Goal: Find specific page/section: Find specific page/section

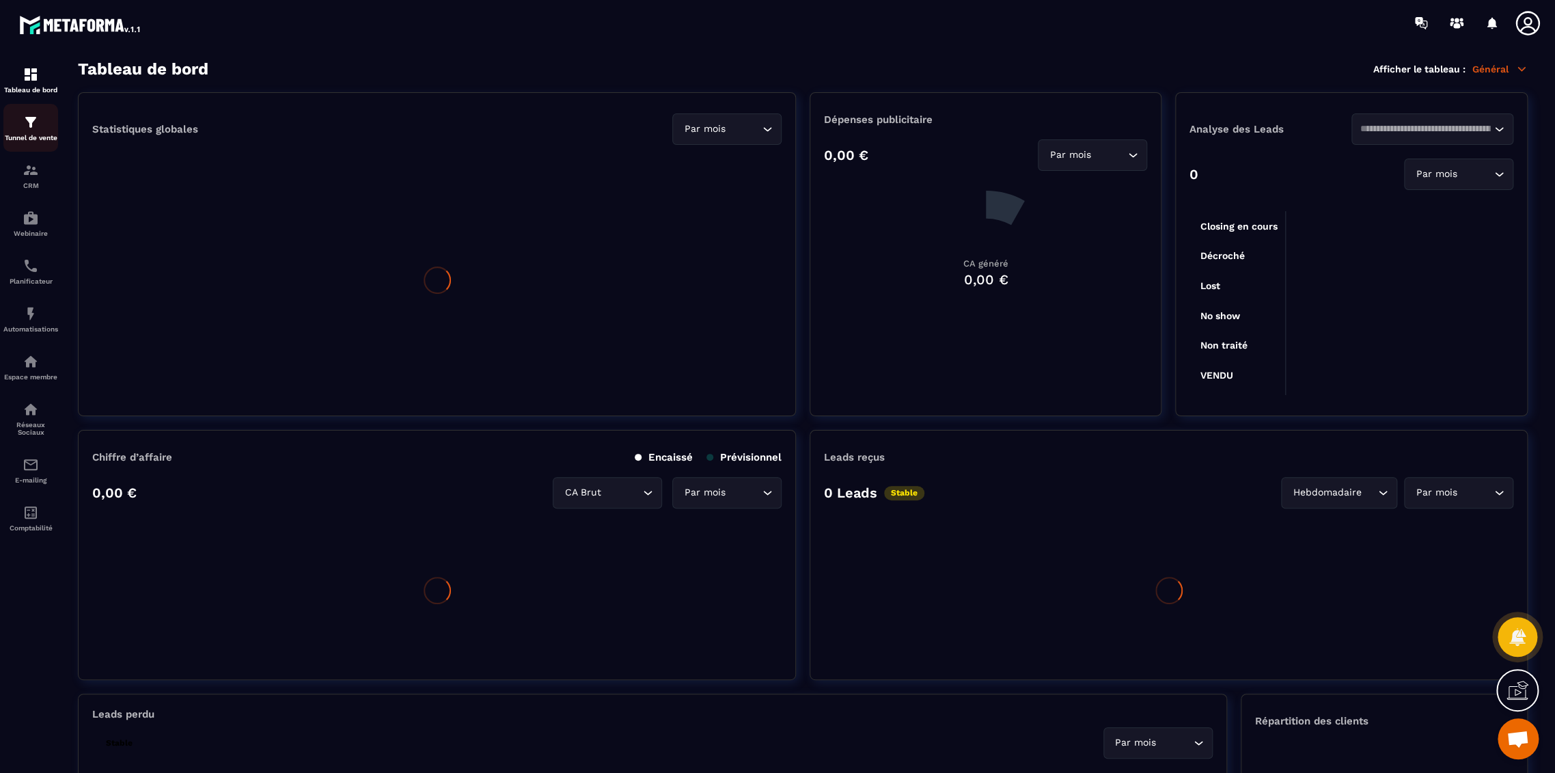
click at [38, 126] on img at bounding box center [31, 122] width 16 height 16
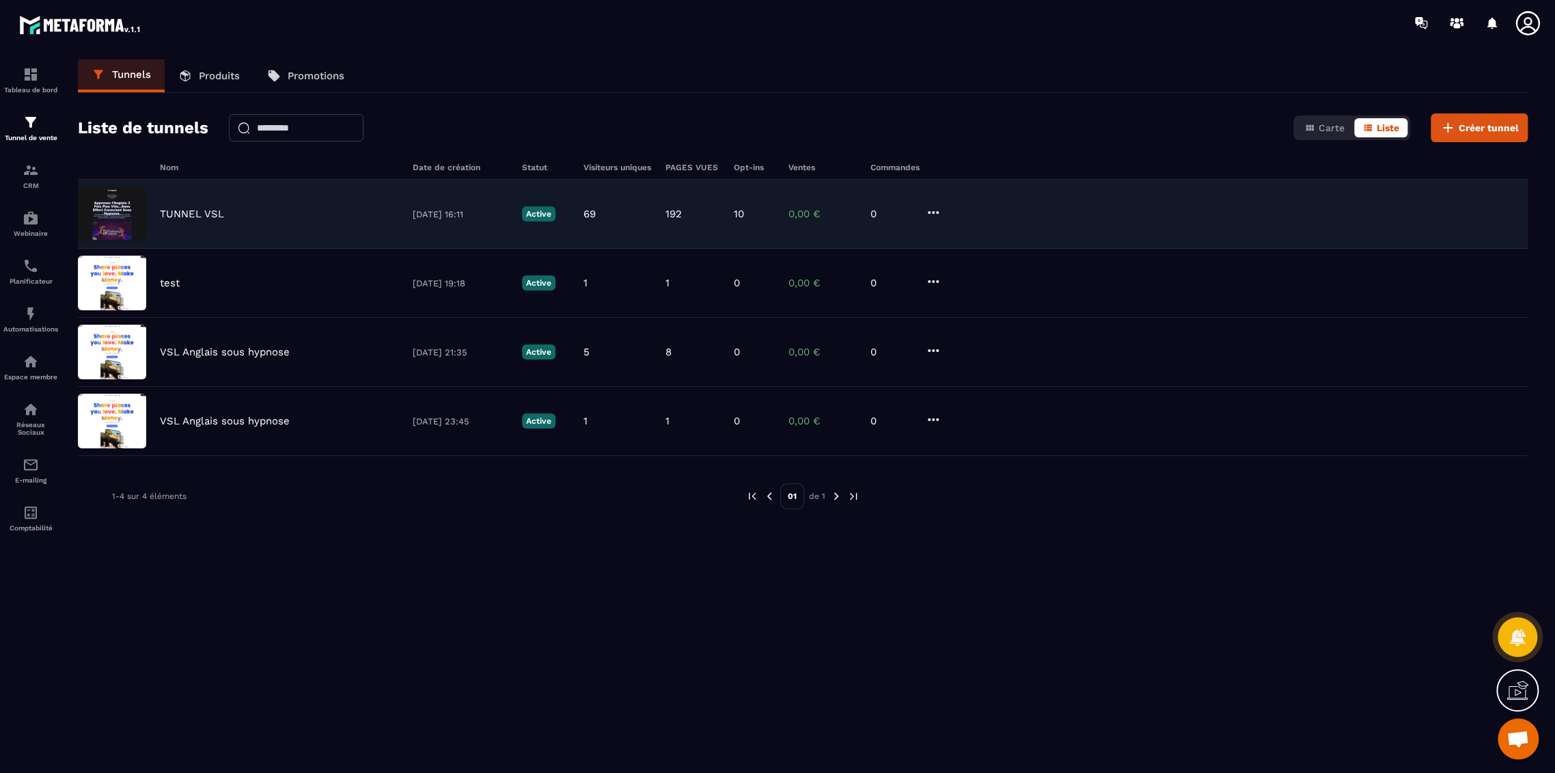
click at [216, 211] on p "TUNNEL VSL" at bounding box center [192, 214] width 64 height 12
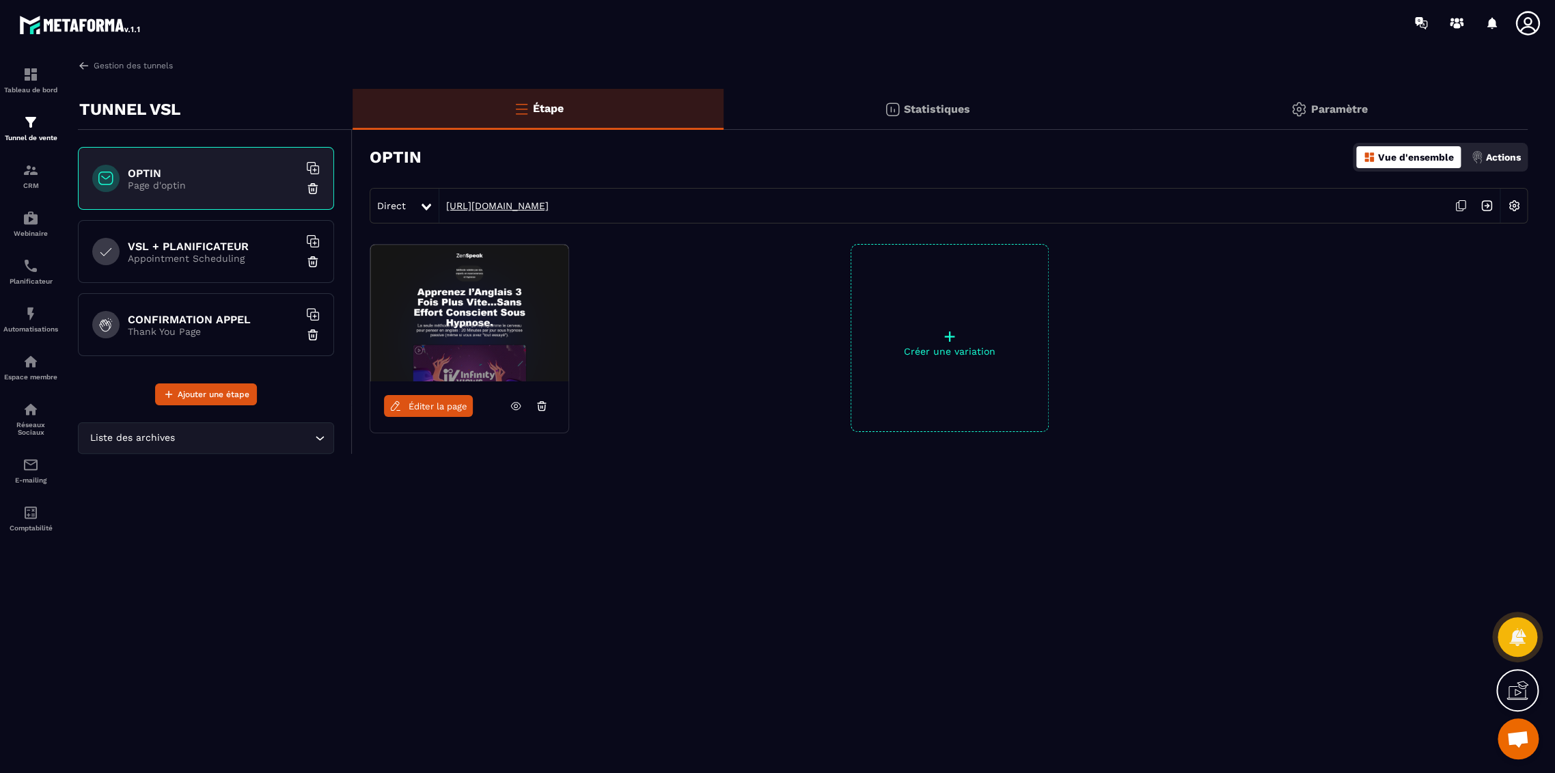
click at [513, 208] on link "[URL][DOMAIN_NAME]" at bounding box center [493, 205] width 109 height 11
